Goal: Task Accomplishment & Management: Manage account settings

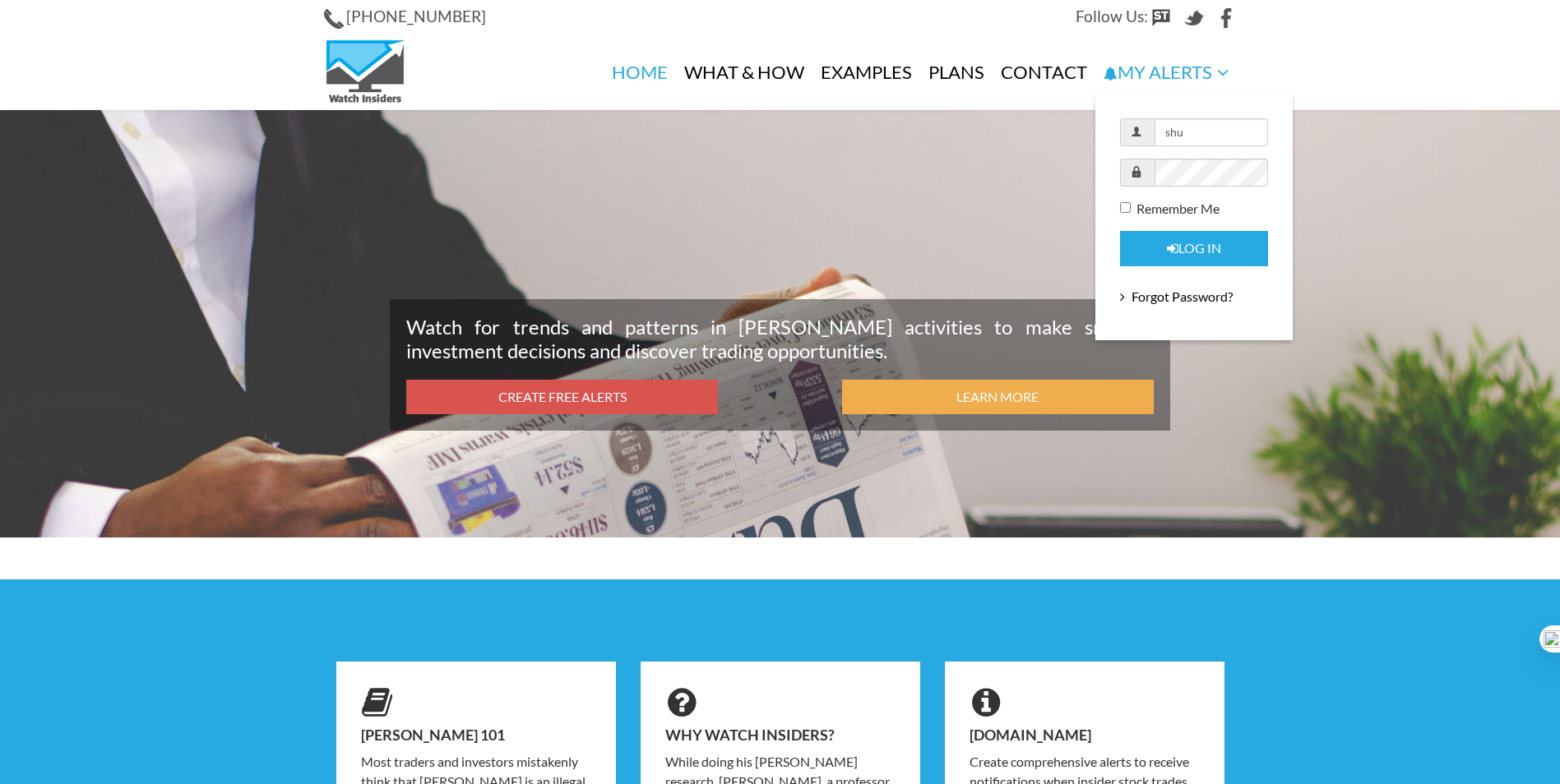
drag, startPoint x: 0, startPoint y: 0, endPoint x: 1207, endPoint y: 126, distance: 1213.6
click at [1207, 126] on input "shu" at bounding box center [1211, 133] width 113 height 28
type input "jrstricker@prodigy.net"
click at [1198, 250] on button "Log in" at bounding box center [1194, 249] width 148 height 35
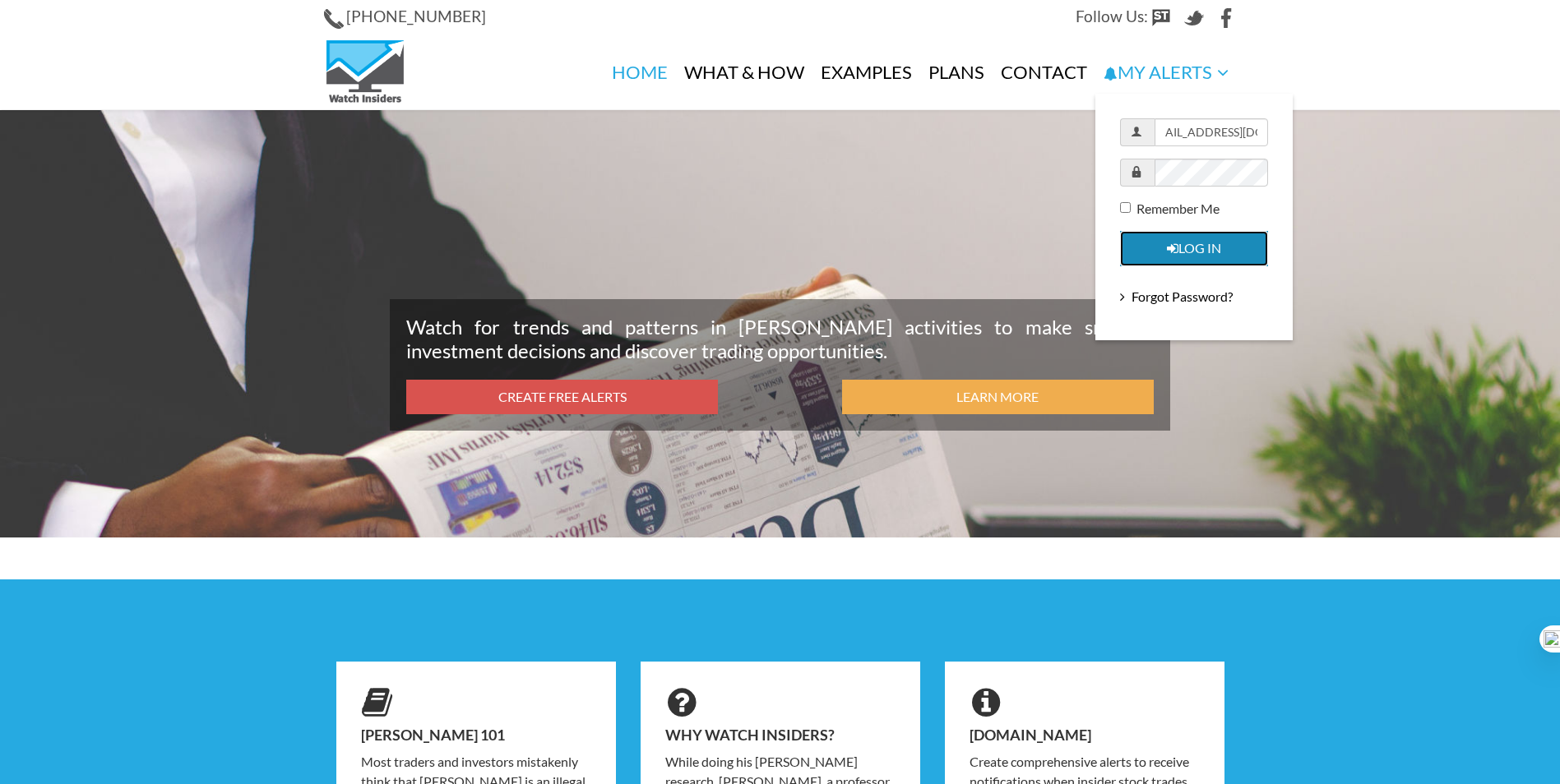
scroll to position [0, 0]
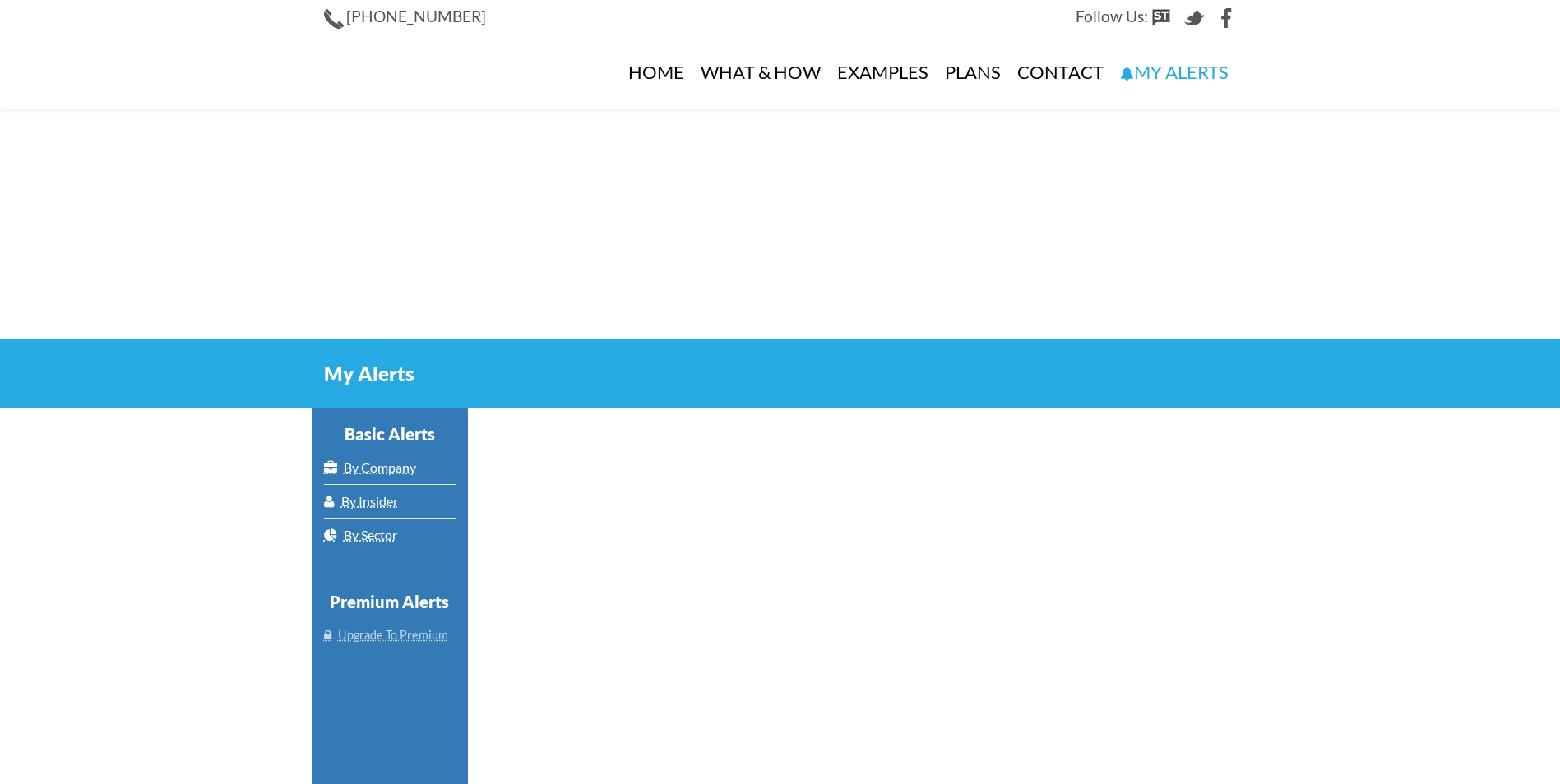
select select "100"
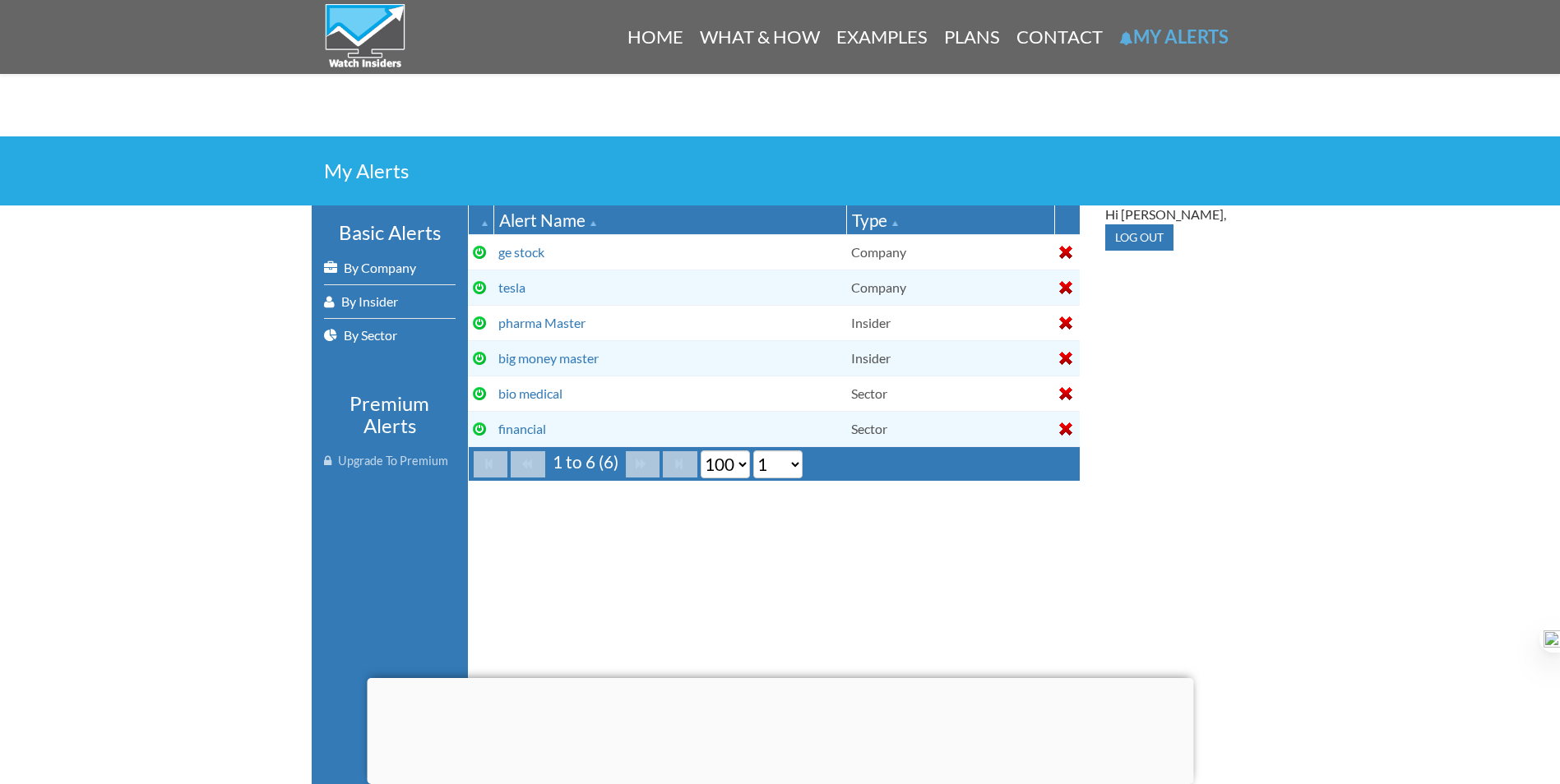
scroll to position [164, 0]
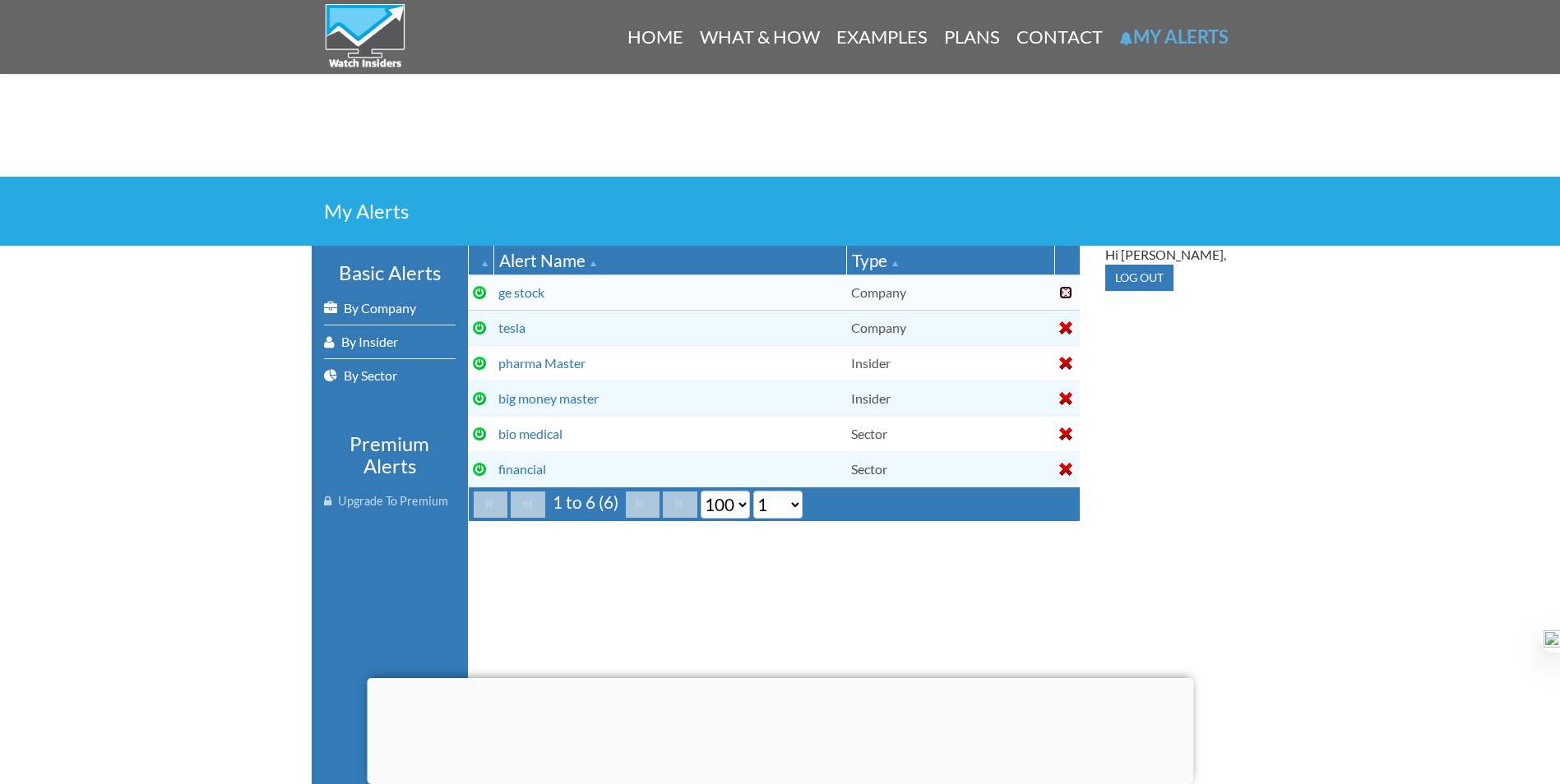
click at [1064, 293] on div at bounding box center [1066, 292] width 13 height 13
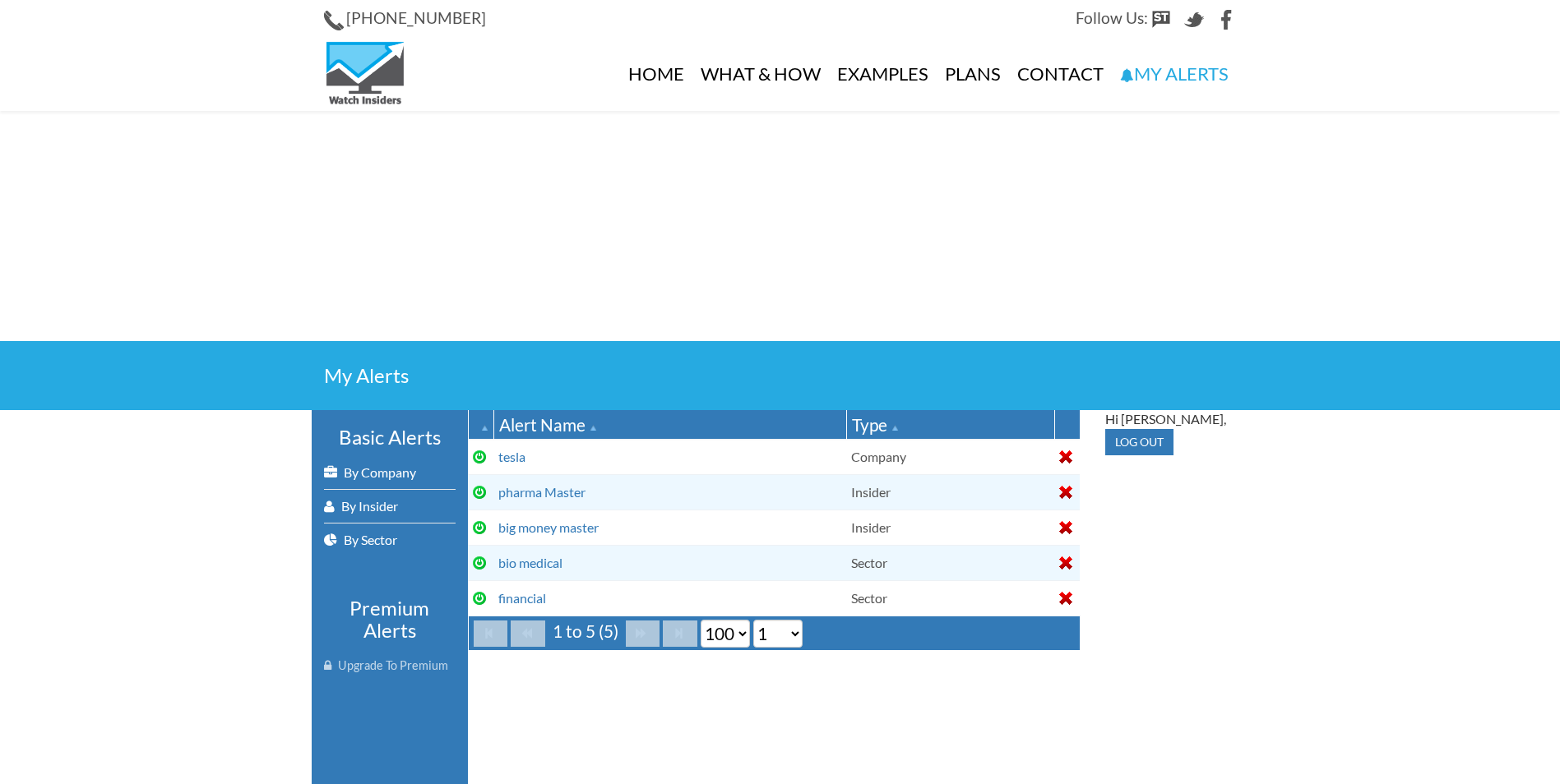
select select "100"
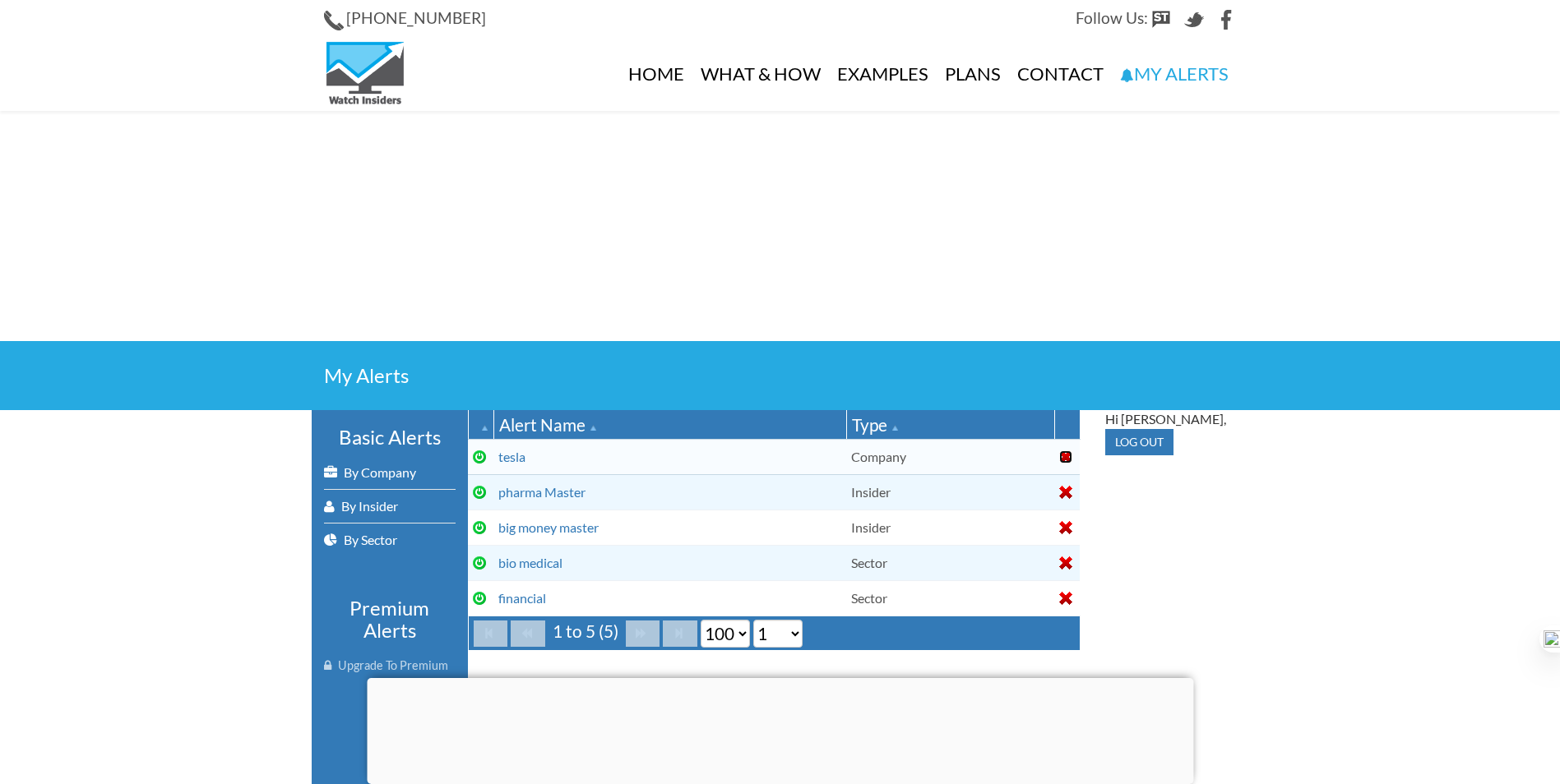
click at [1072, 454] on link at bounding box center [1068, 456] width 16 height 13
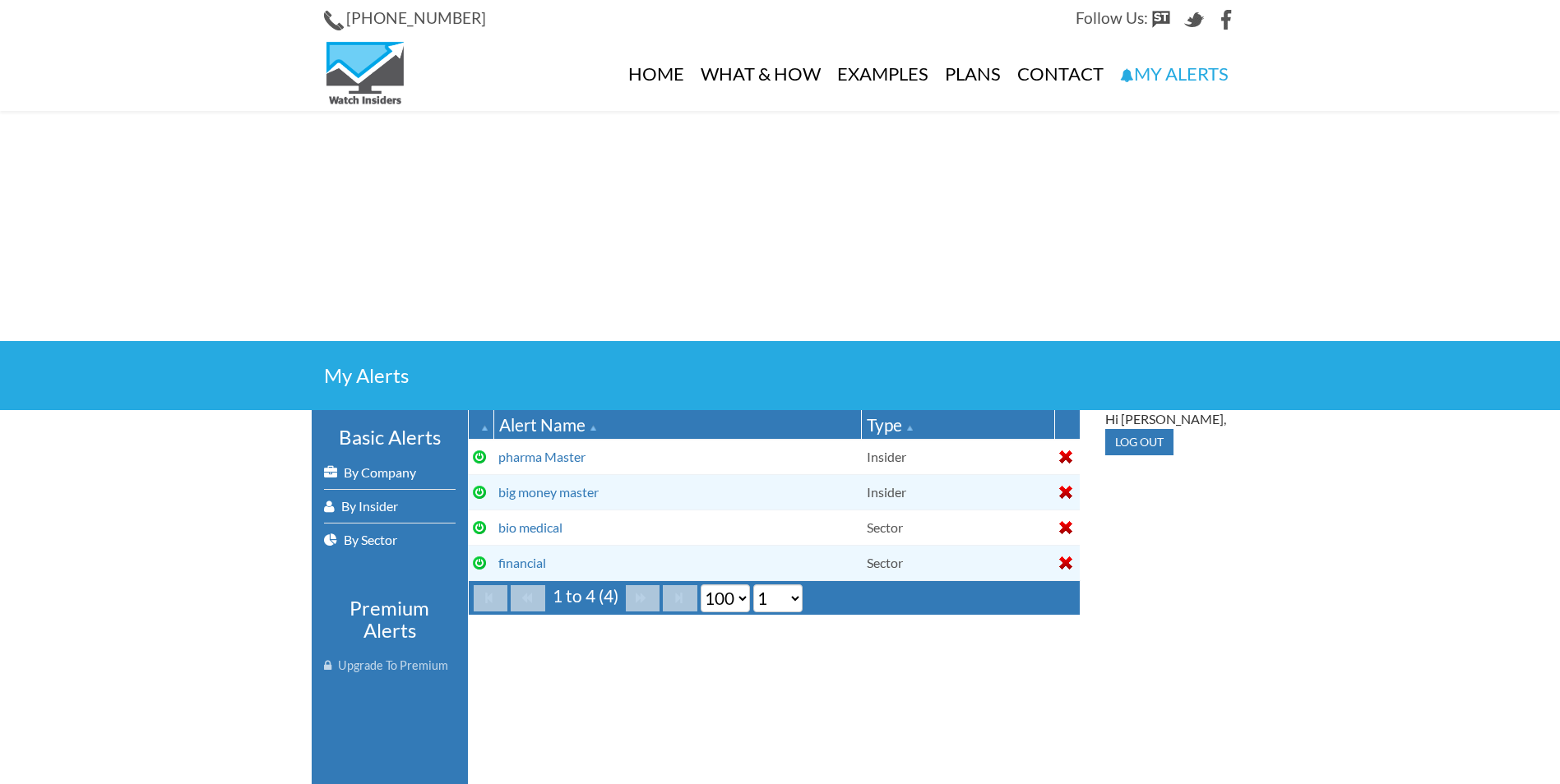
select select "100"
click at [1065, 454] on div at bounding box center [1066, 456] width 13 height 13
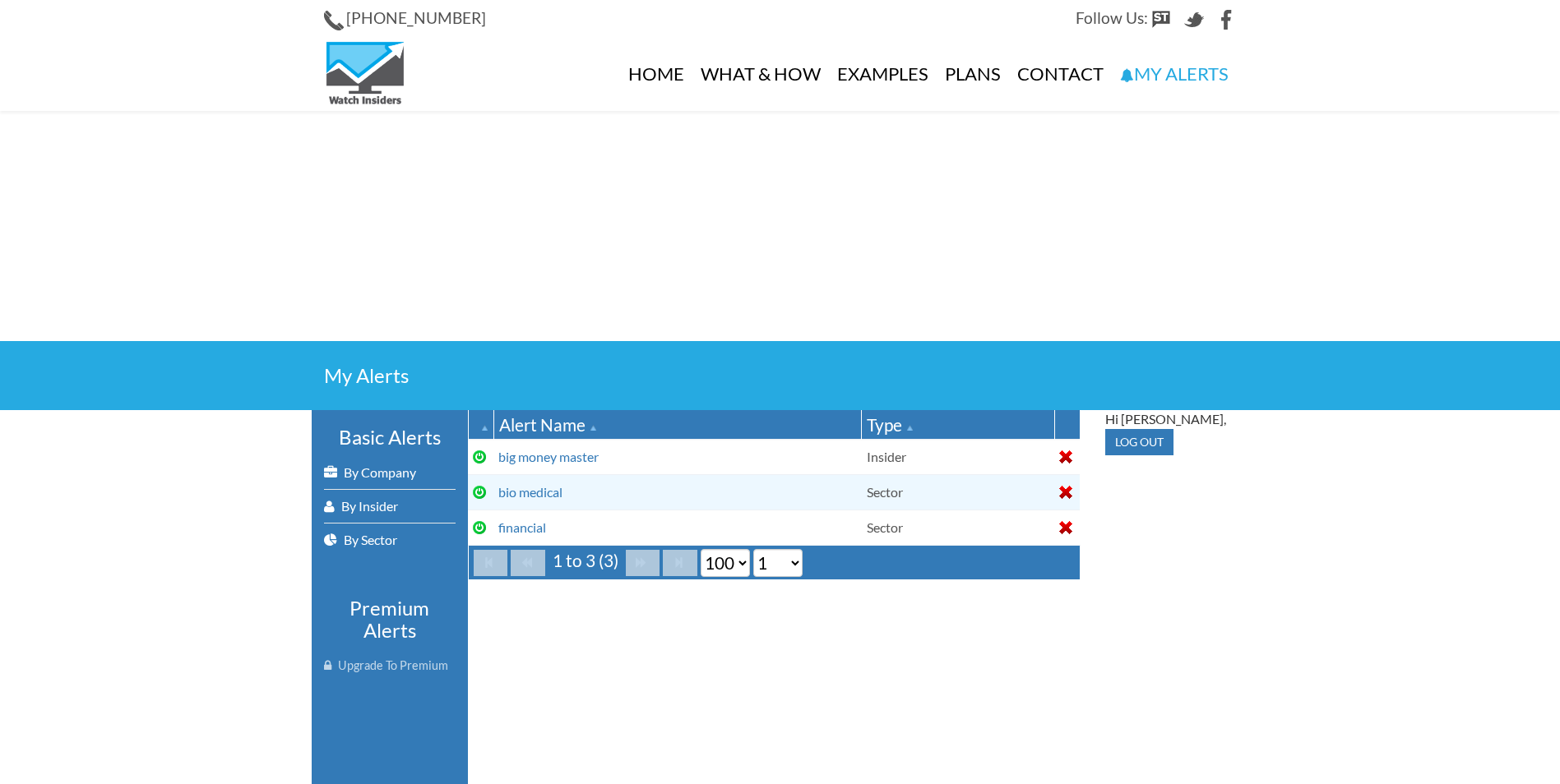
select select "100"
click at [1065, 454] on div at bounding box center [1066, 456] width 13 height 13
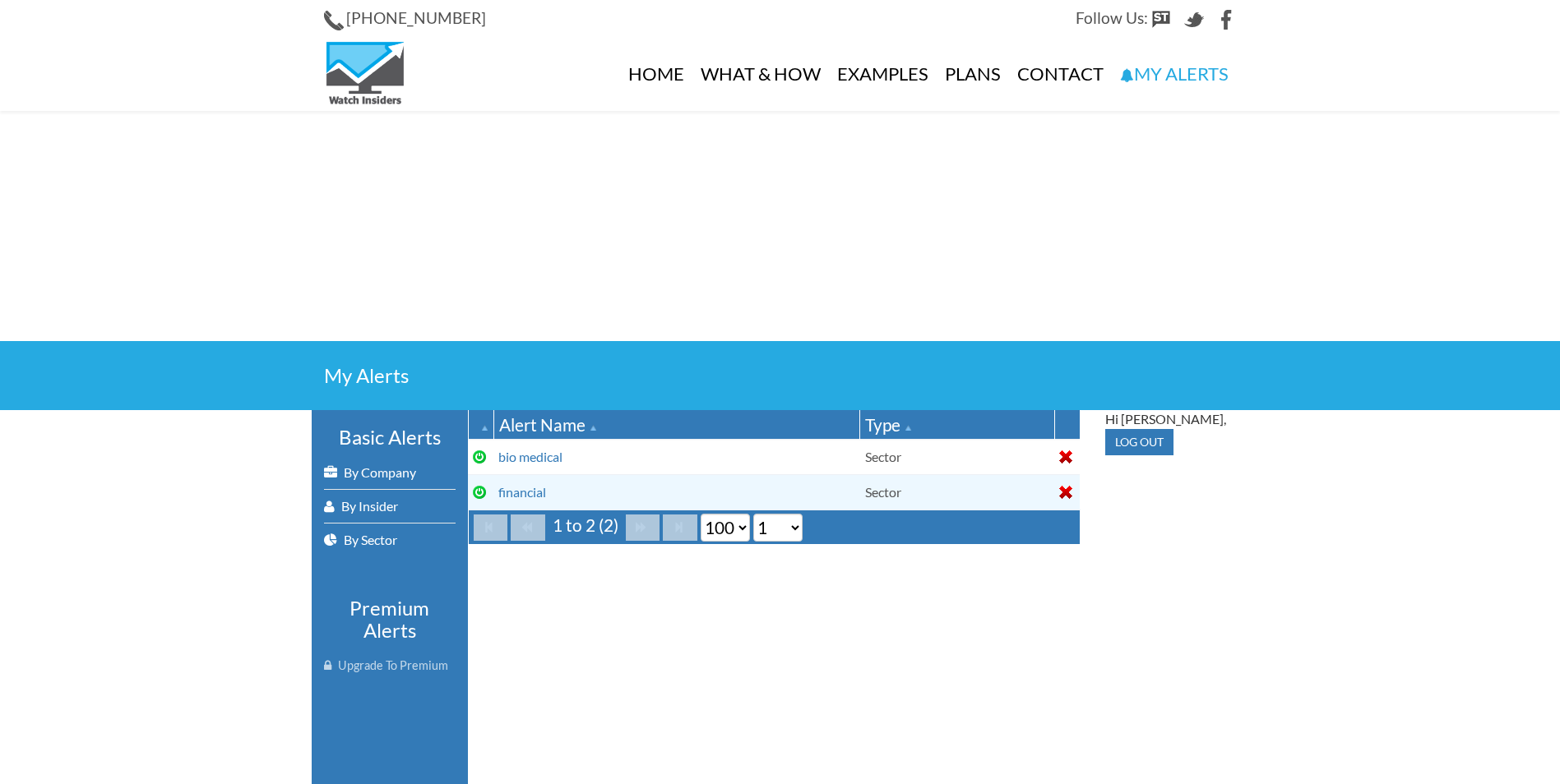
select select "100"
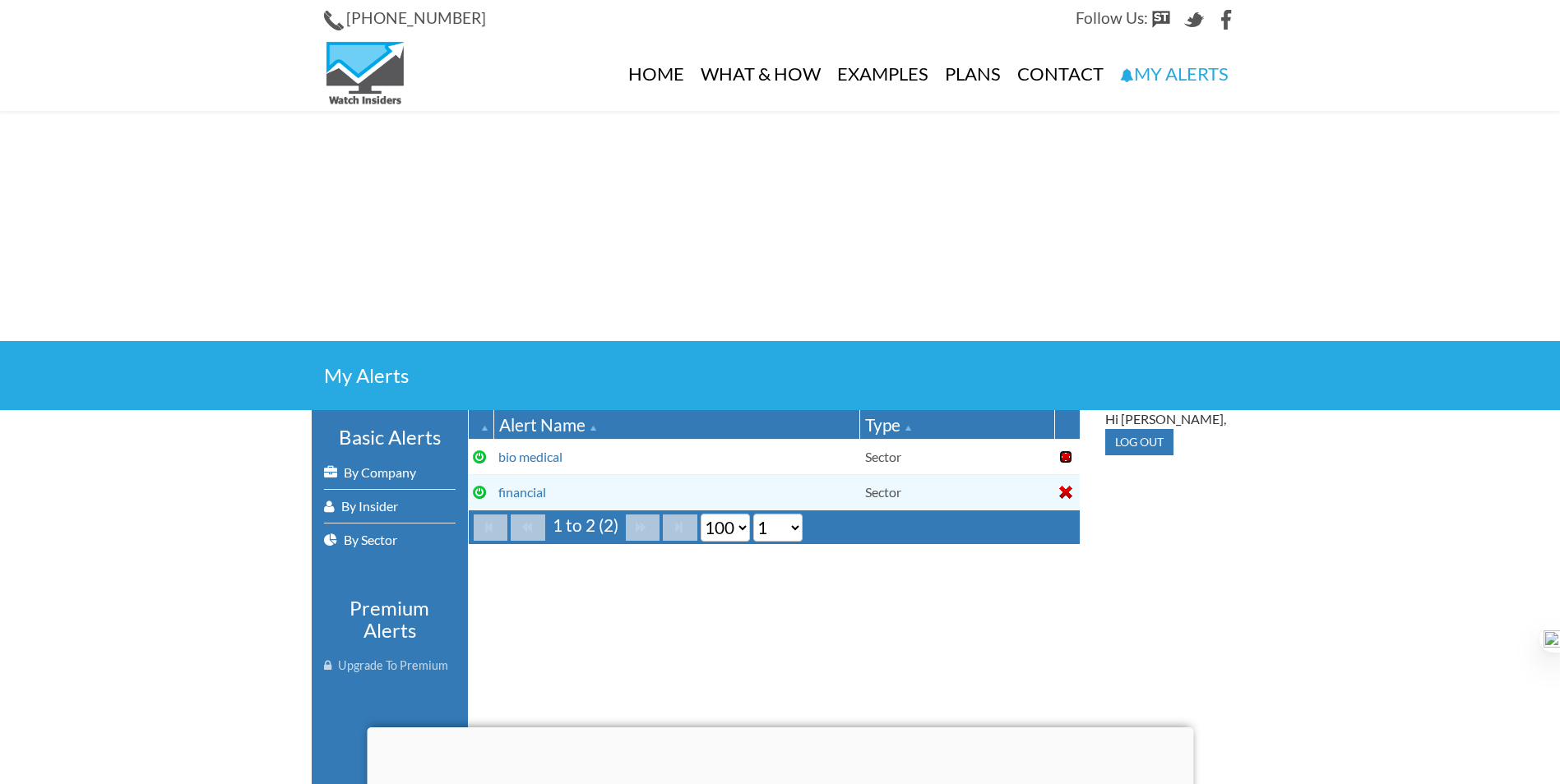
click at [1065, 454] on div at bounding box center [1066, 456] width 13 height 13
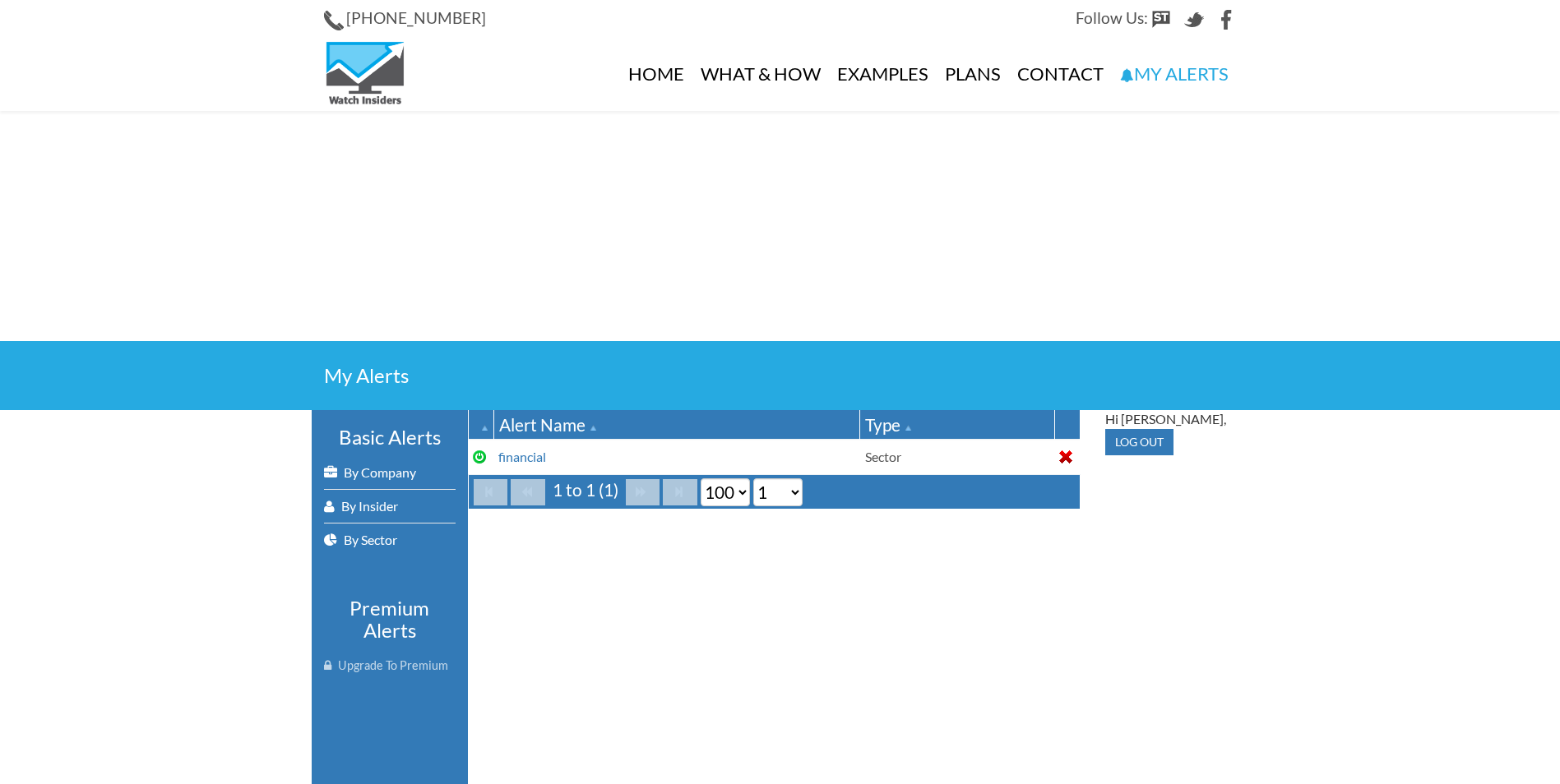
select select "100"
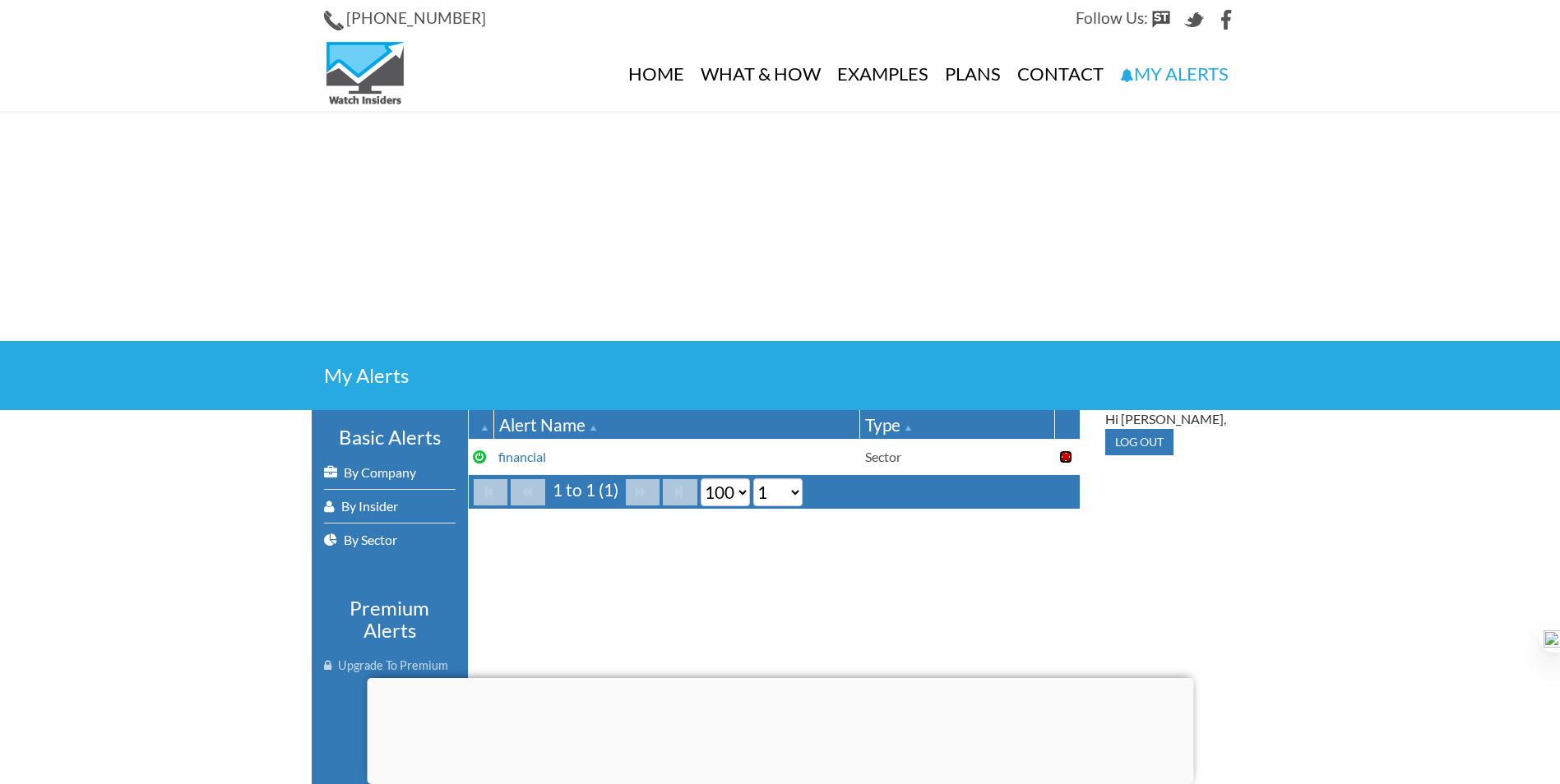
click at [1065, 454] on div at bounding box center [1066, 456] width 13 height 13
